Goal: Information Seeking & Learning: Learn about a topic

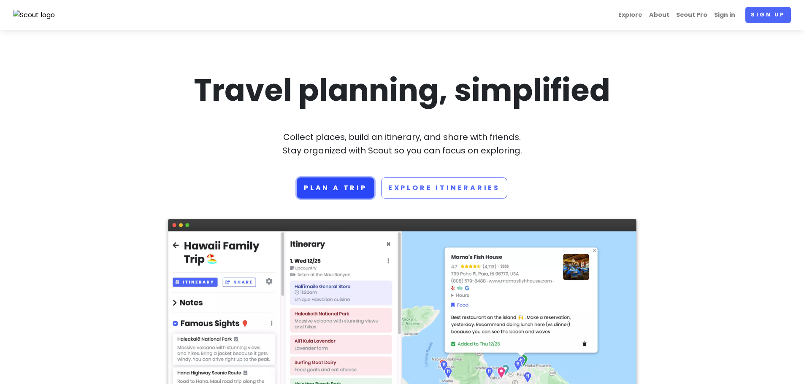
click at [327, 190] on link "Plan a trip" at bounding box center [336, 188] width 78 height 21
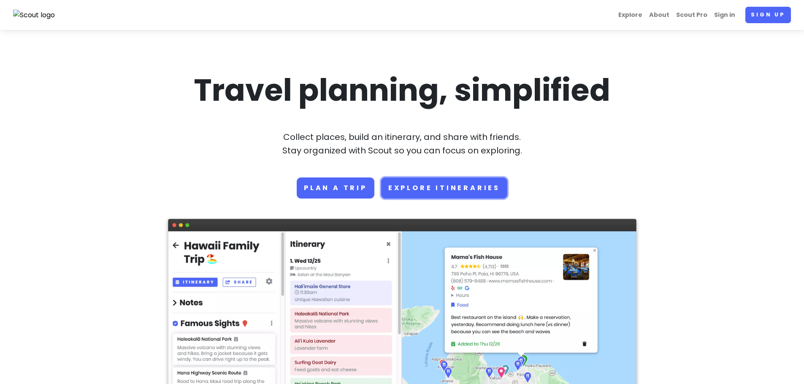
click at [434, 181] on link "Explore Itineraries" at bounding box center [444, 188] width 126 height 21
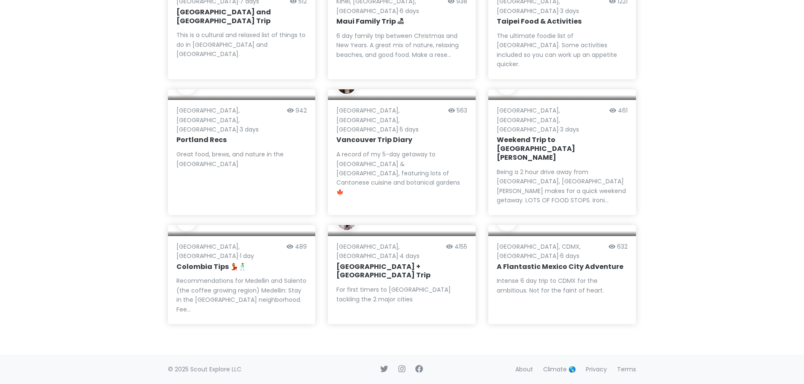
scroll to position [742, 0]
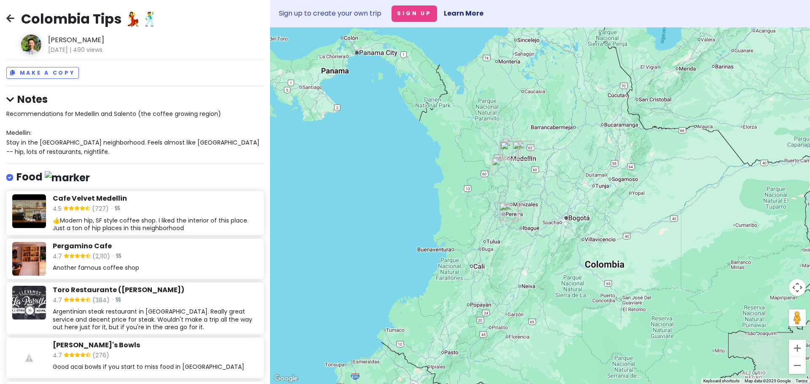
click at [8, 24] on link at bounding box center [10, 19] width 8 height 11
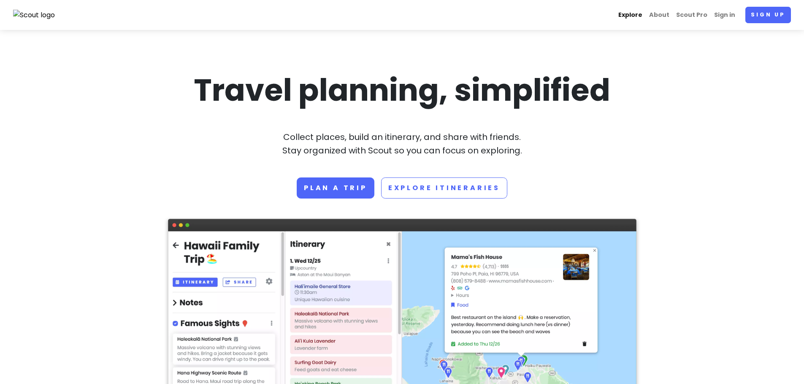
click at [641, 19] on link "Explore" at bounding box center [630, 15] width 31 height 16
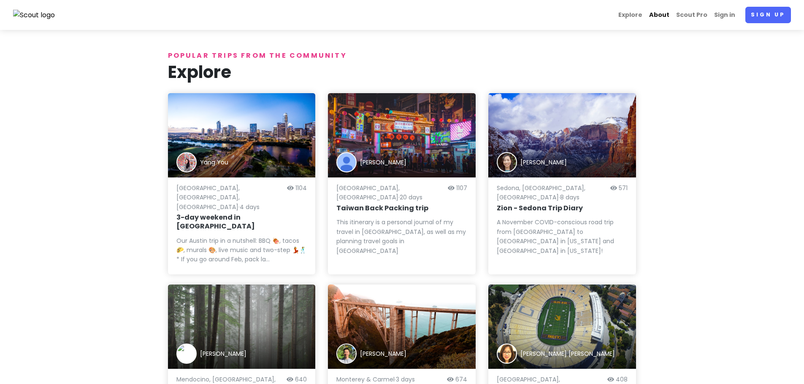
click at [663, 10] on link "About" at bounding box center [659, 15] width 27 height 16
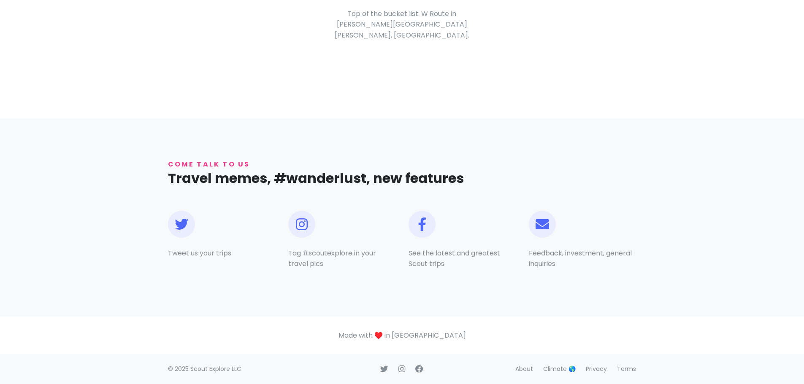
scroll to position [594, 0]
